Goal: Transaction & Acquisition: Purchase product/service

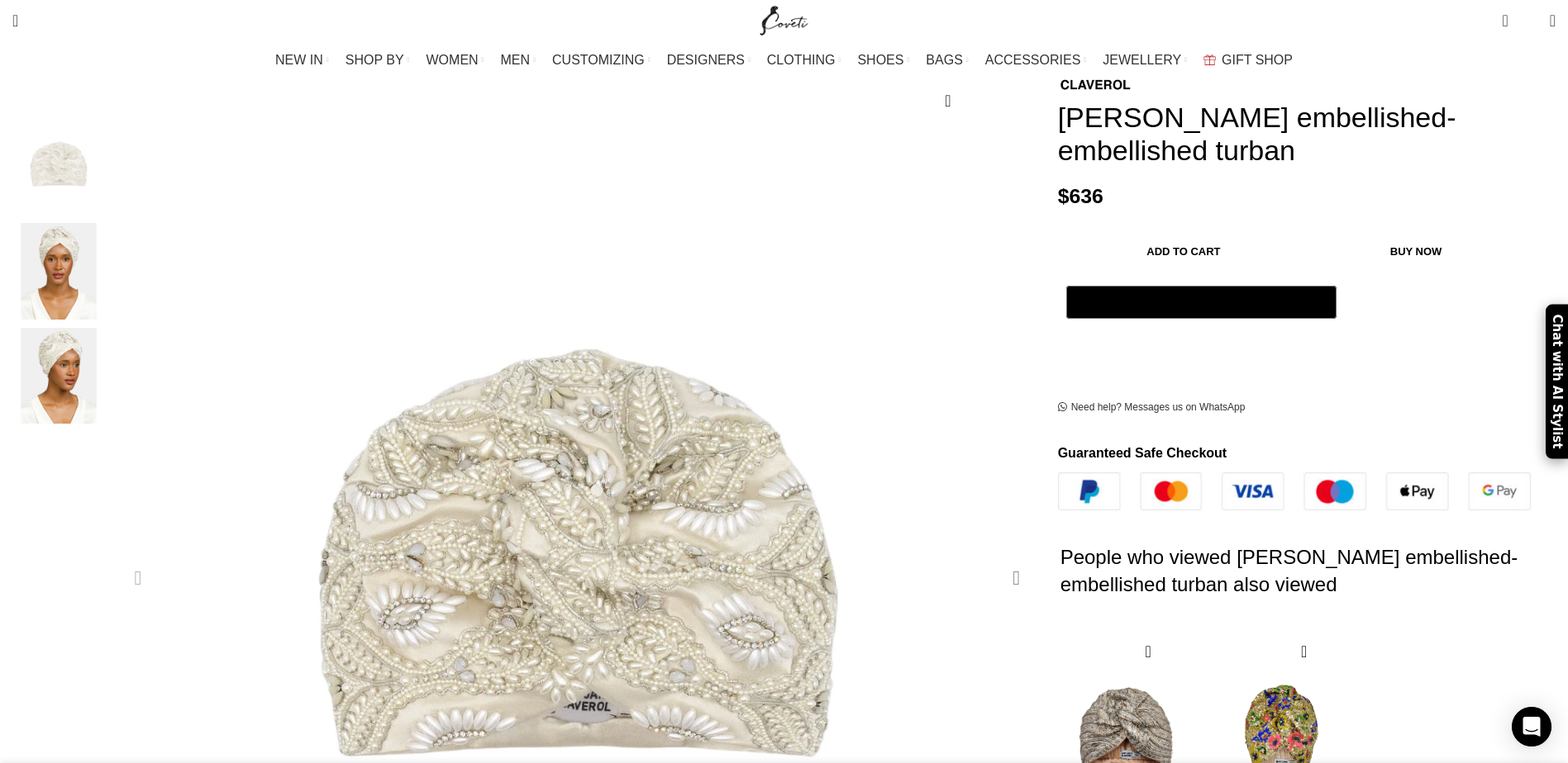
click at [996, 558] on div "Next slide" at bounding box center [1016, 578] width 41 height 41
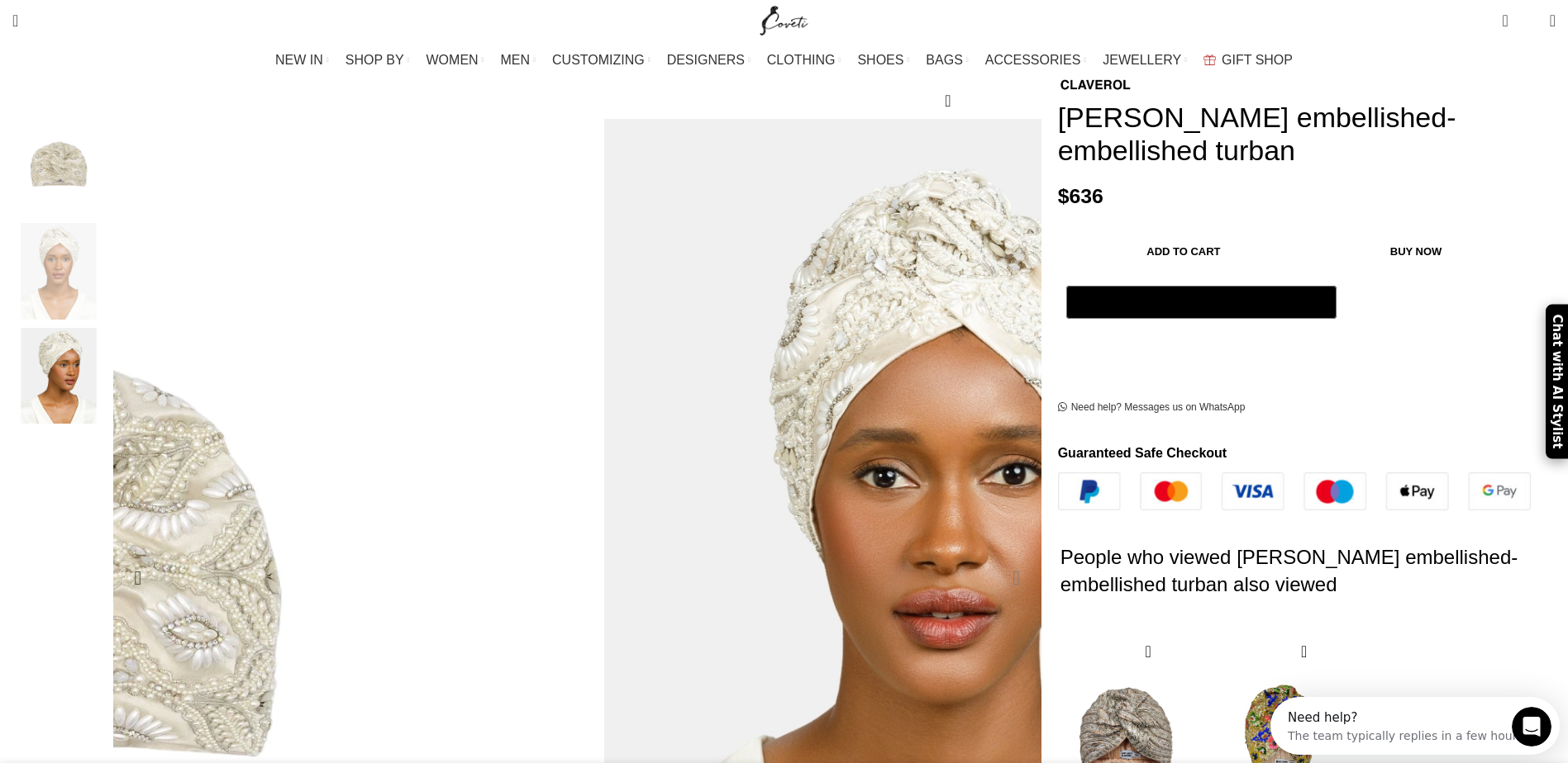
click at [996, 558] on div "Next slide" at bounding box center [1016, 578] width 41 height 41
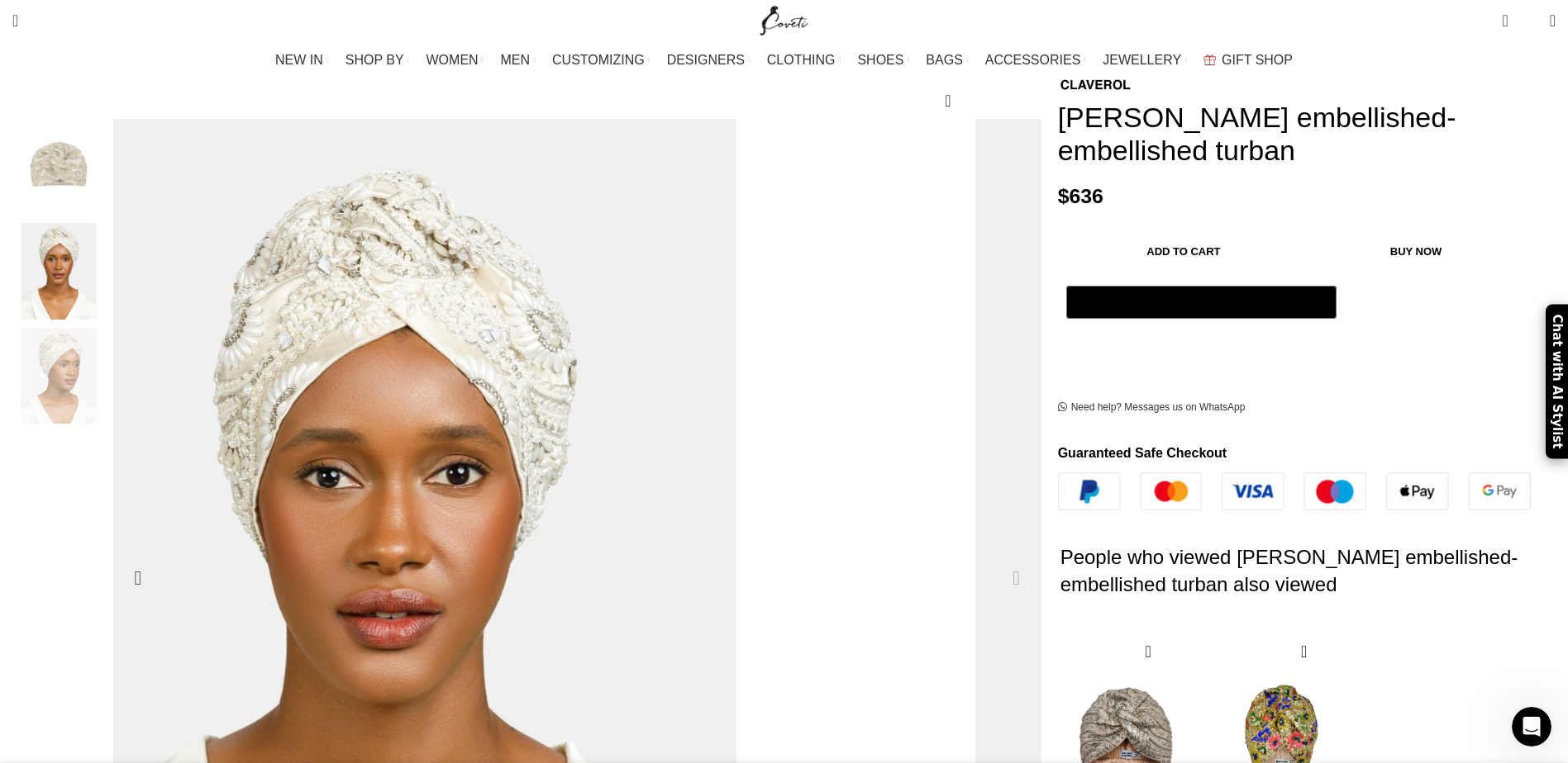
click at [996, 558] on div "Next slide" at bounding box center [1016, 578] width 41 height 41
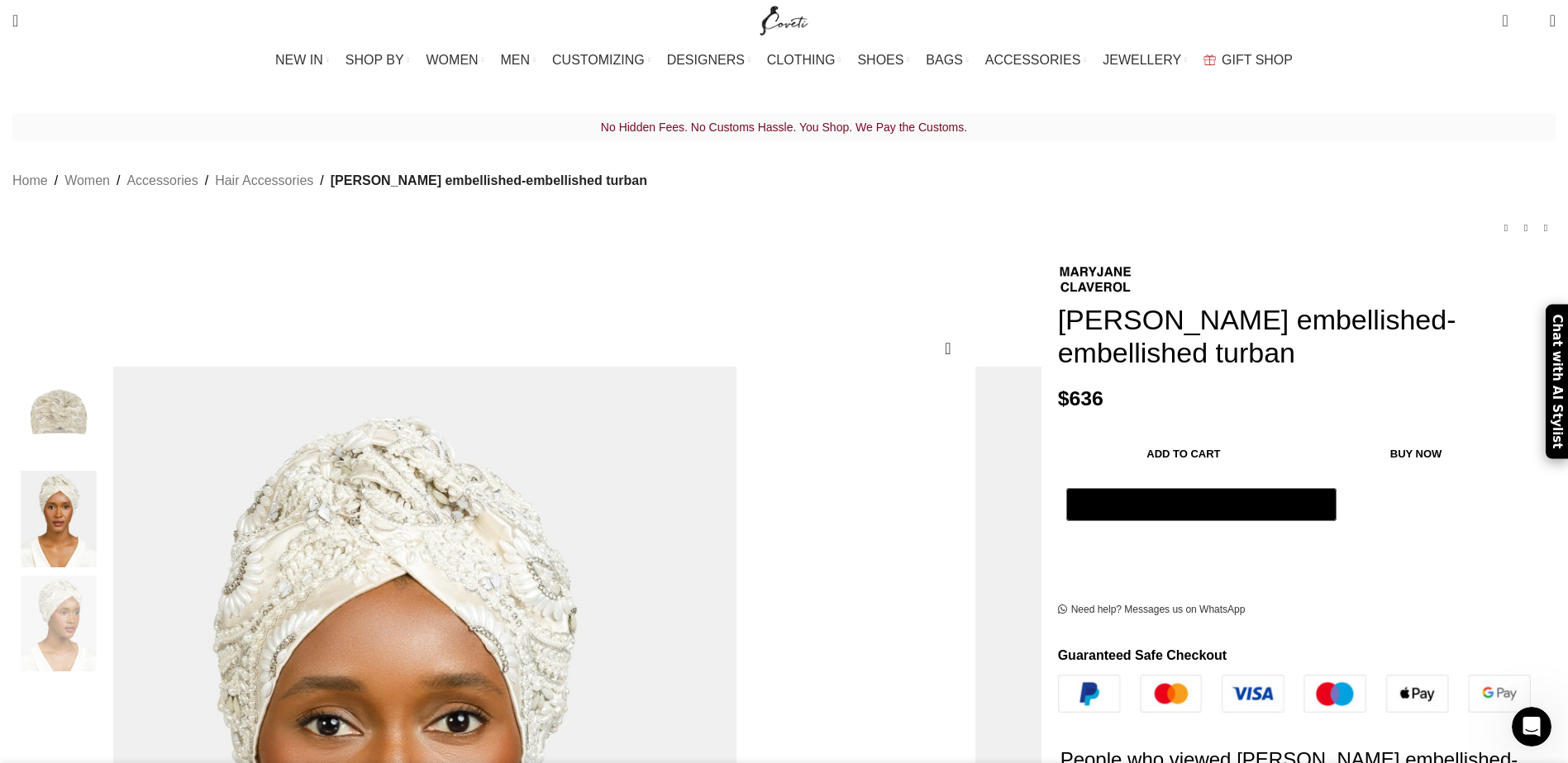
scroll to position [0, 522]
click at [1109, 462] on button "Add to cart" at bounding box center [1184, 454] width 236 height 35
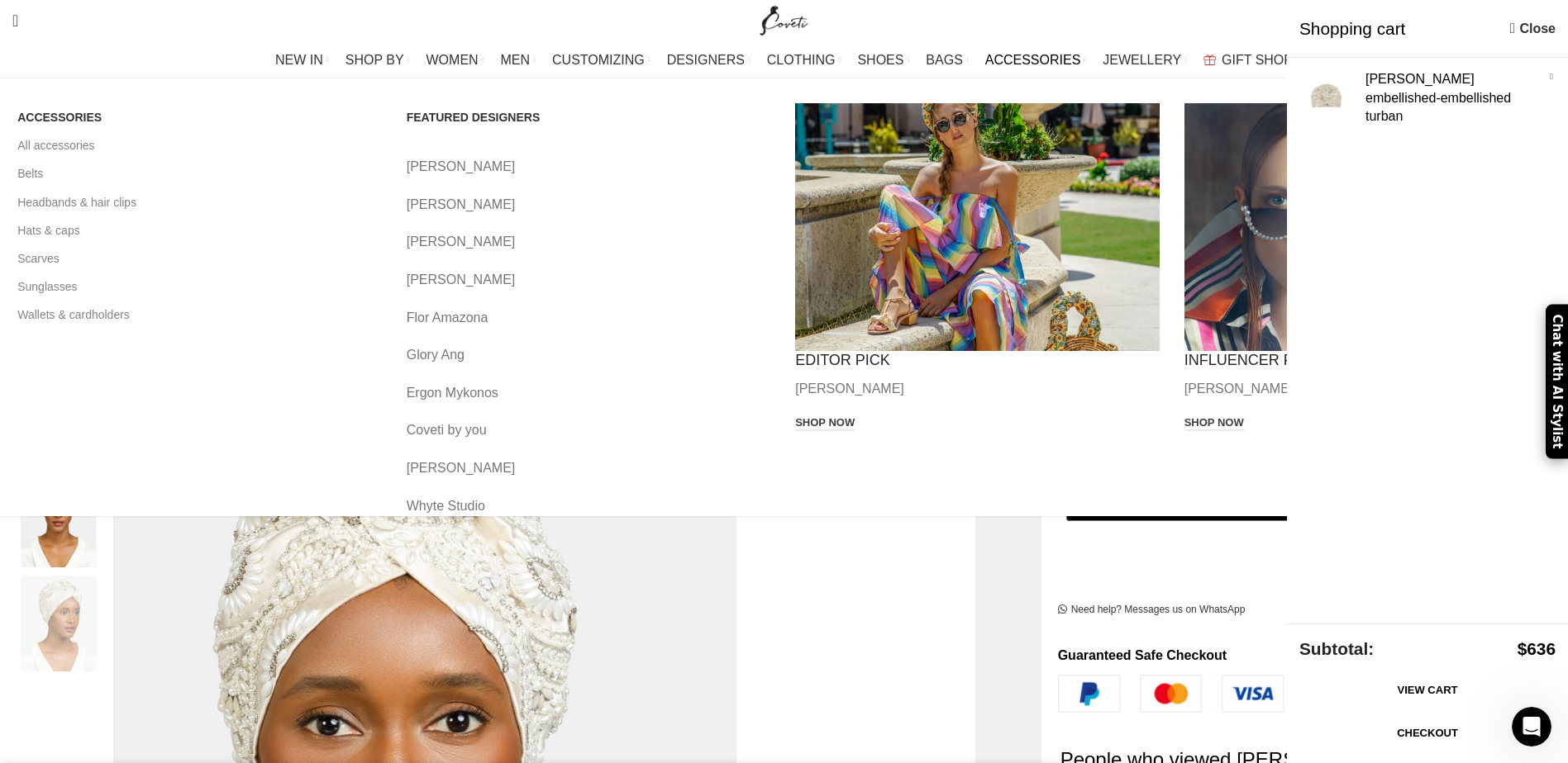
scroll to position [0, 696]
click at [338, 230] on link "Hats & caps" at bounding box center [199, 230] width 364 height 28
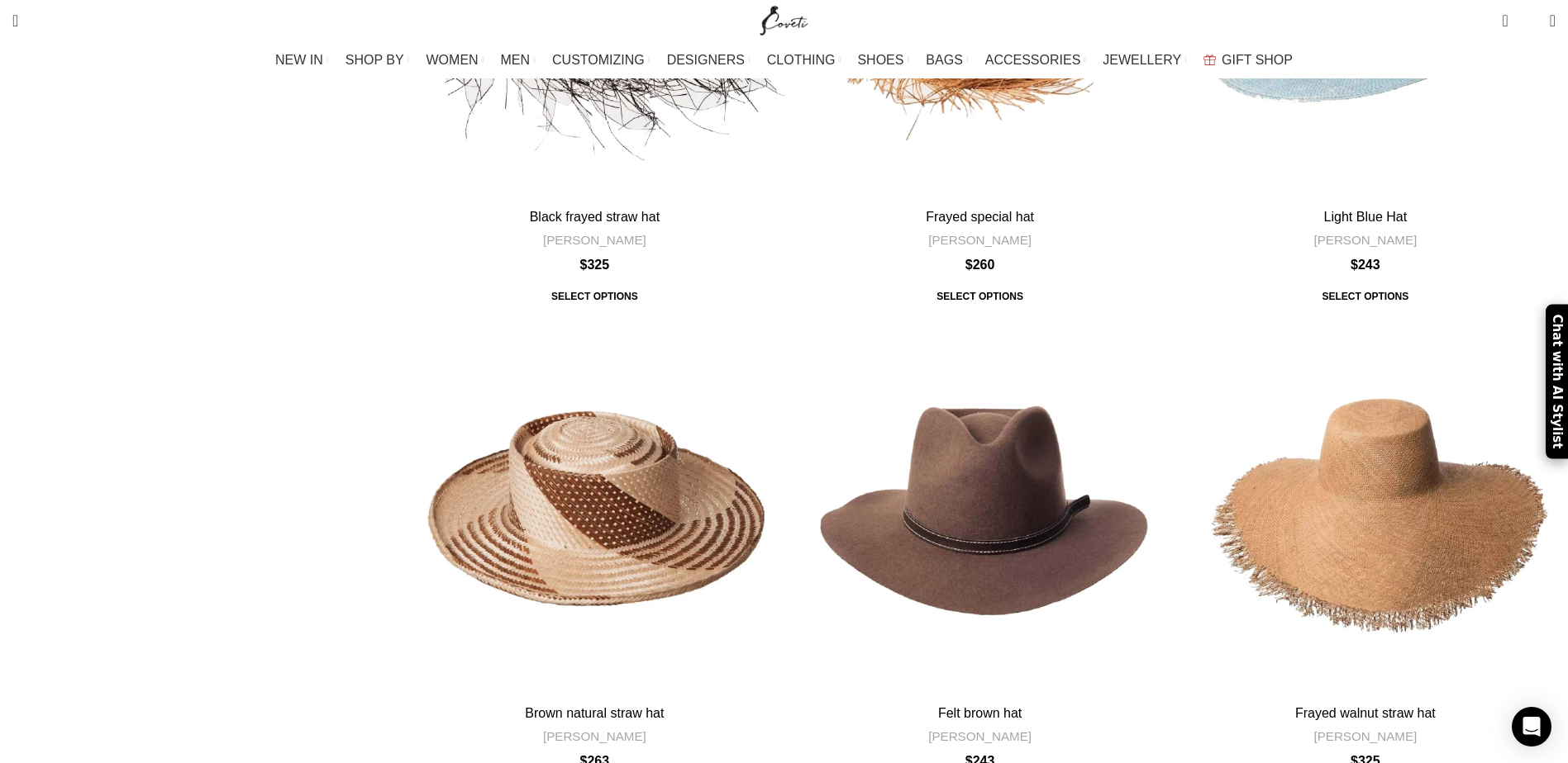
scroll to position [5700, 0]
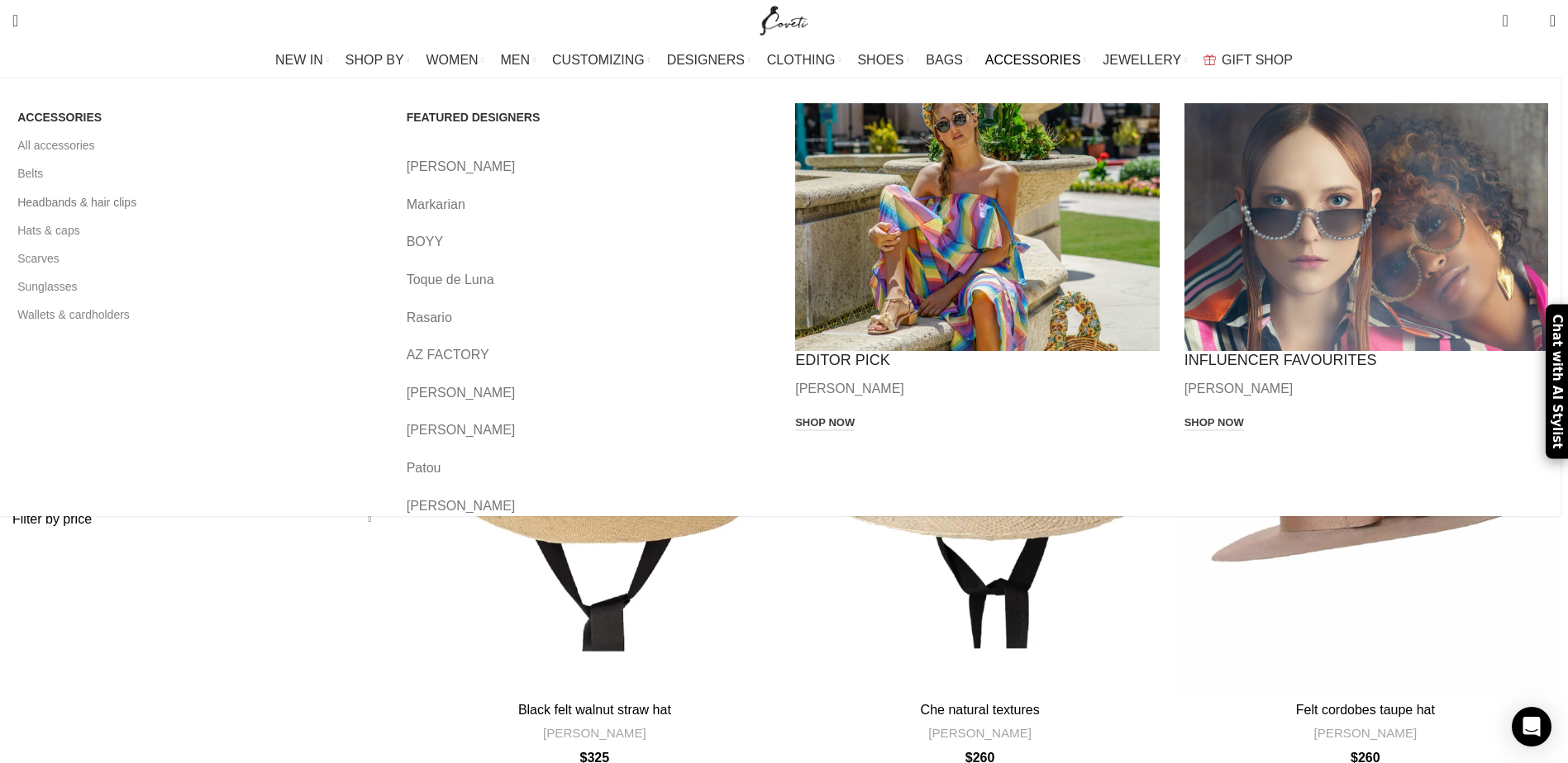
click at [338, 198] on link "Headbands & hair clips" at bounding box center [199, 202] width 364 height 28
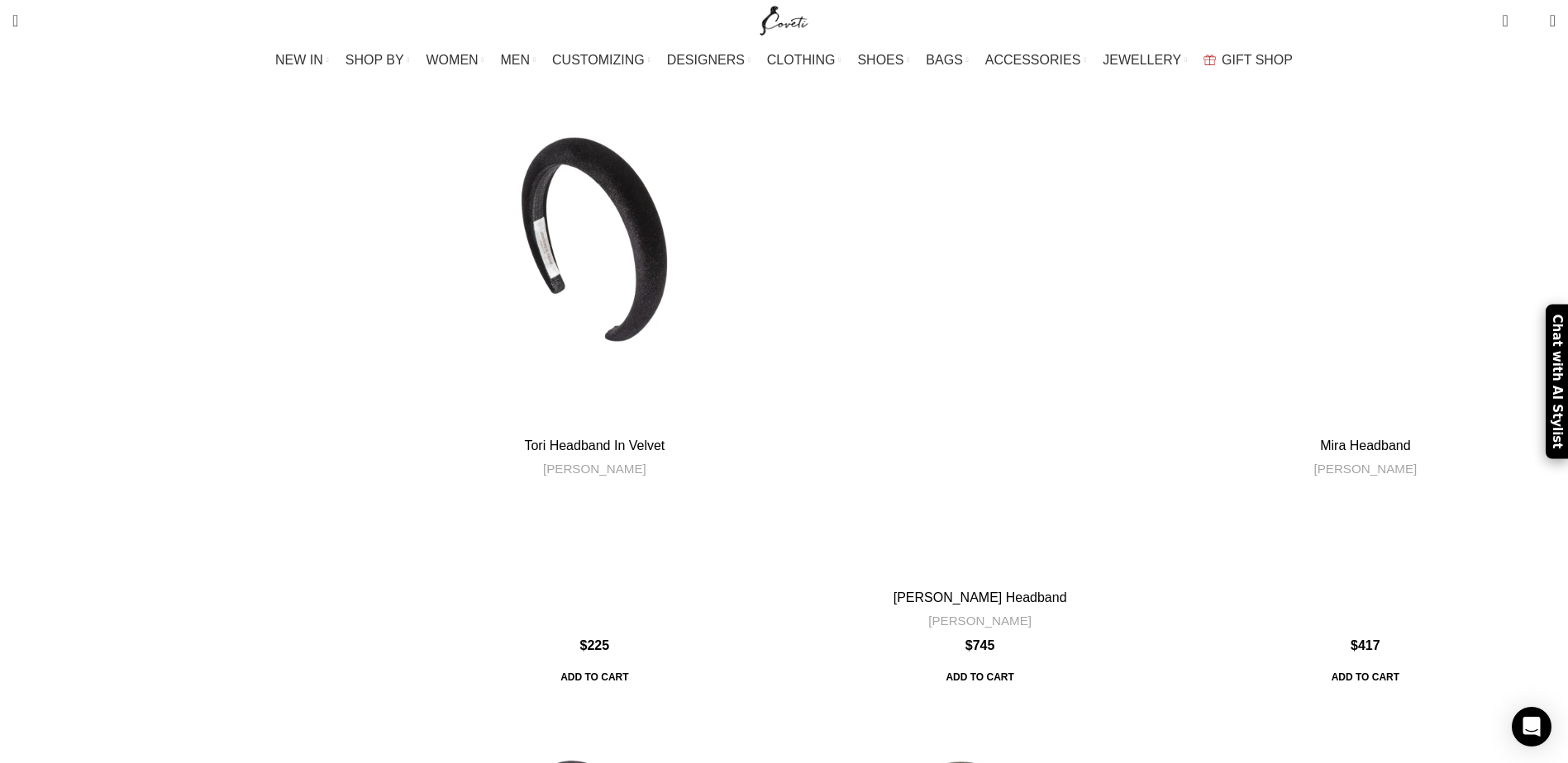
scroll to position [6857, 0]
